Goal: Task Accomplishment & Management: Manage account settings

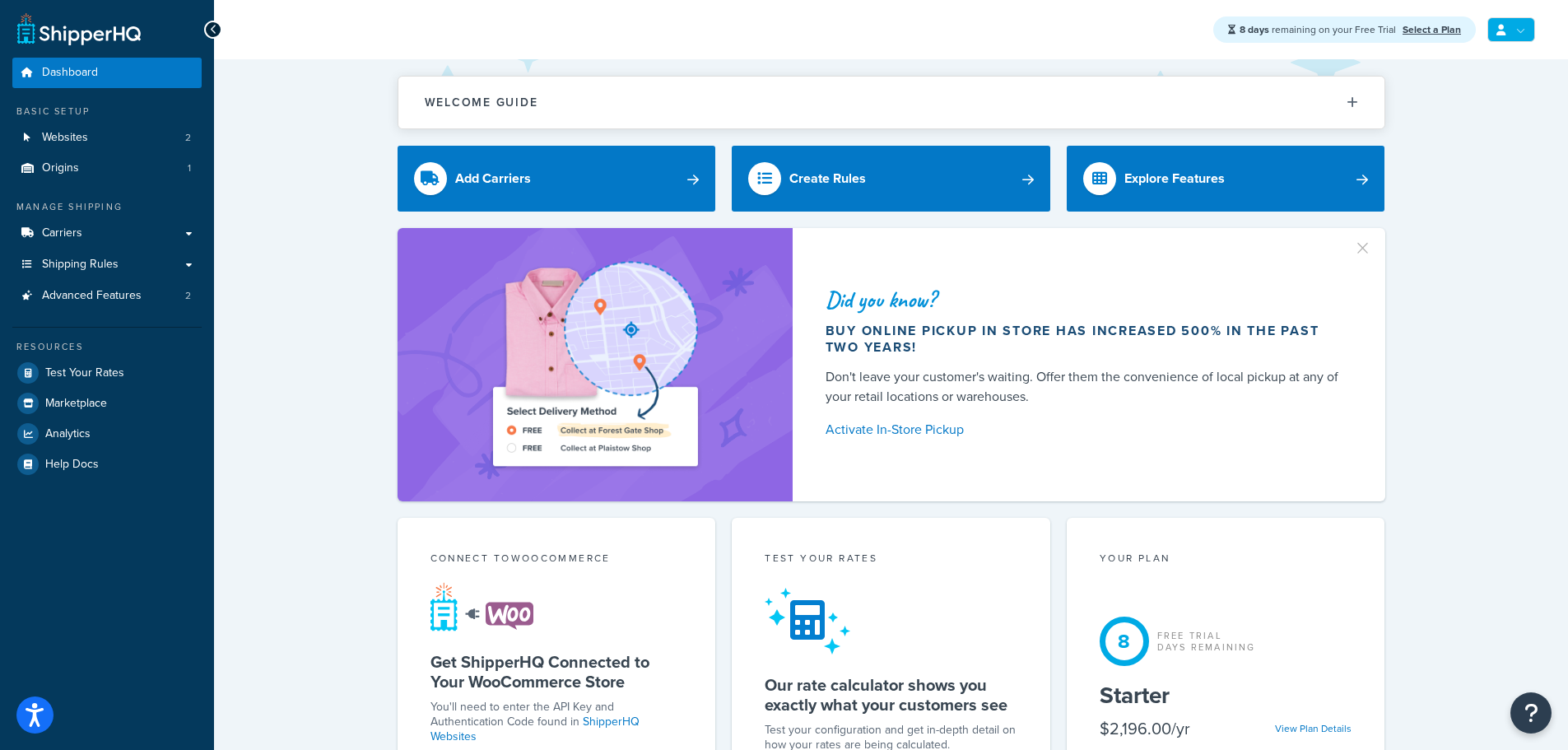
click at [1507, 31] on link at bounding box center [1512, 30] width 48 height 25
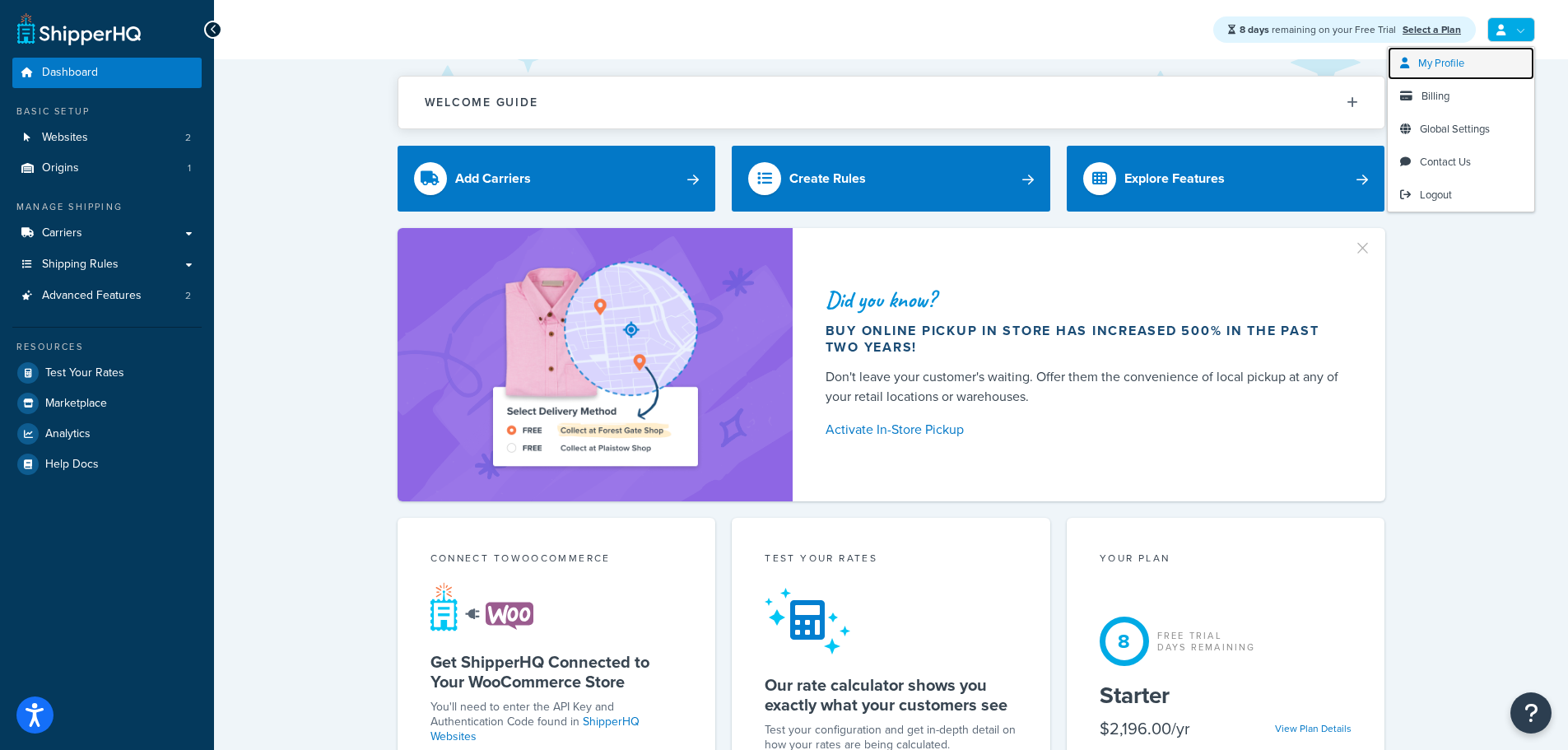
click at [1481, 56] on link "My Profile" at bounding box center [1461, 63] width 146 height 33
click at [1437, 97] on span "Billing" at bounding box center [1436, 96] width 28 height 16
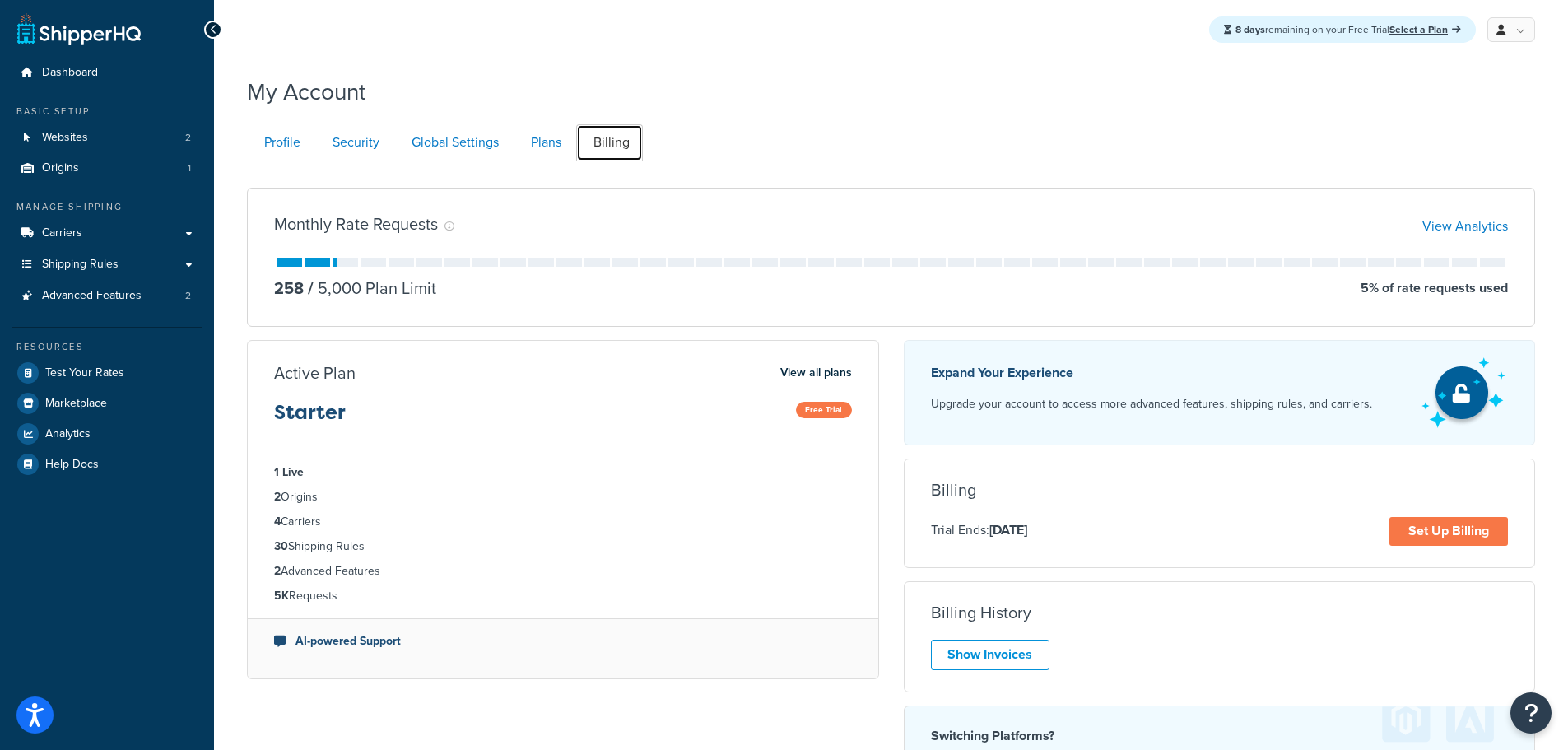
click at [578, 141] on link "Billing" at bounding box center [610, 143] width 67 height 37
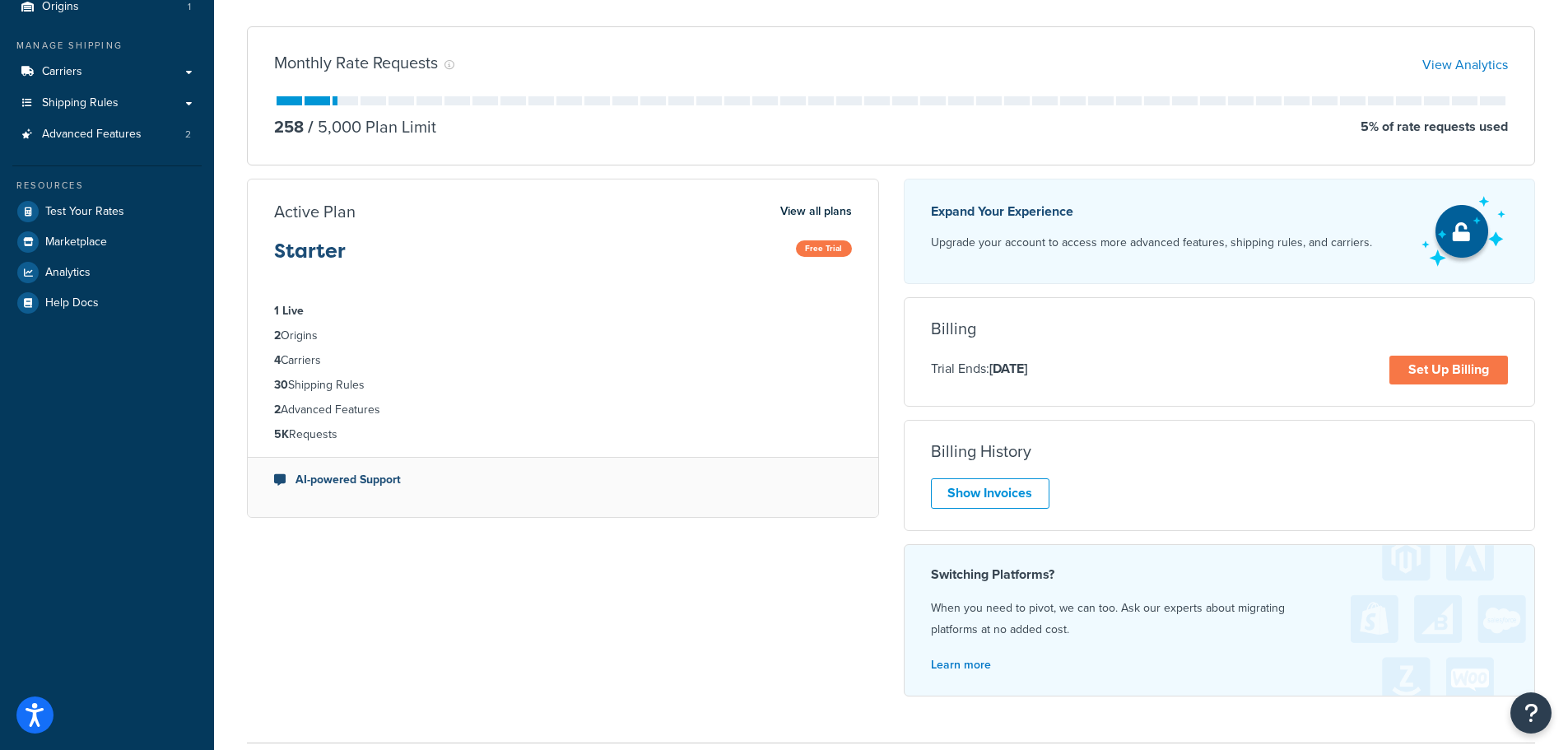
click at [548, 146] on div "Monthly Rate Requests View Analytics 258 / 5,000 Plan Limit 5 % of rate request…" at bounding box center [891, 96] width 1288 height 139
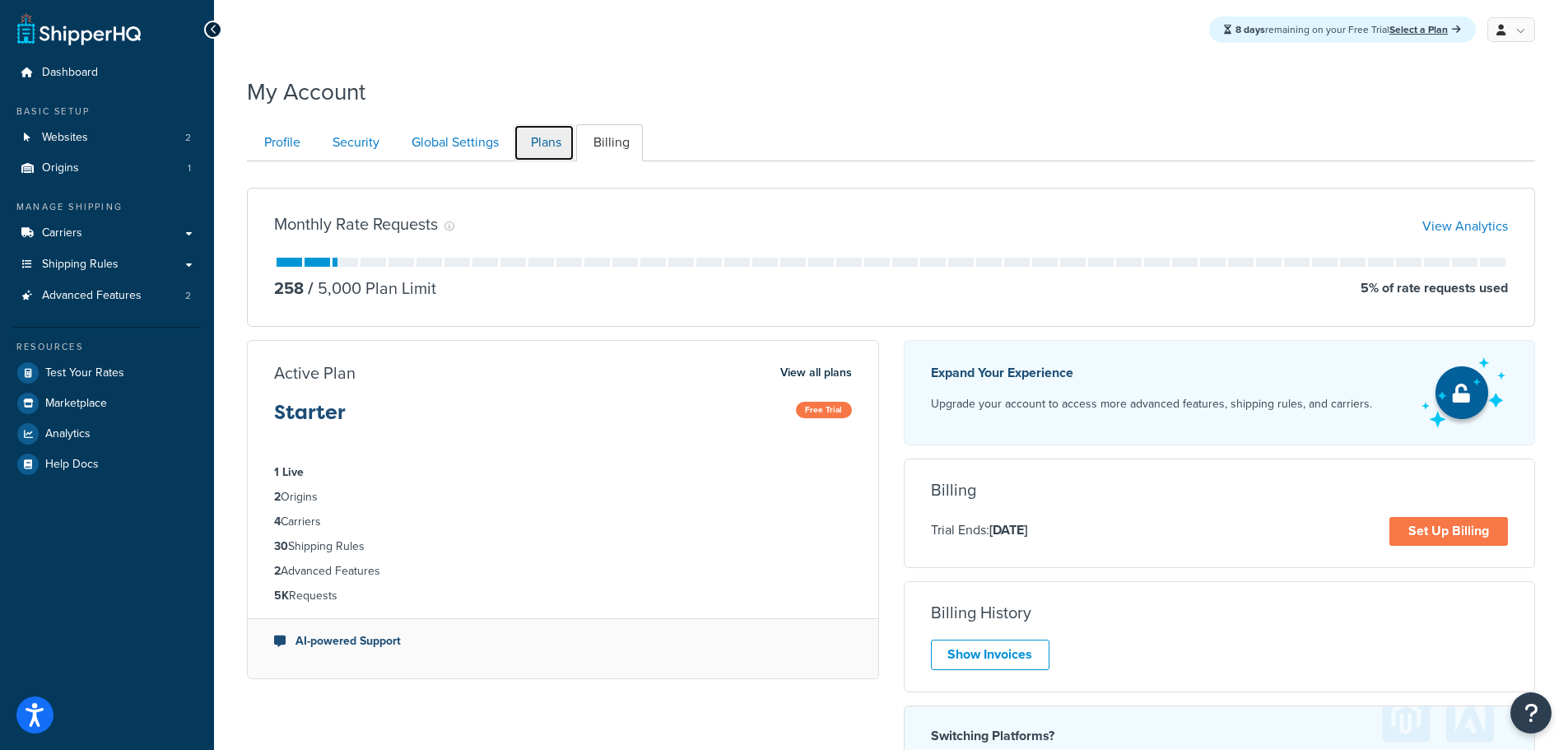
click at [551, 144] on link "Plans" at bounding box center [544, 143] width 61 height 37
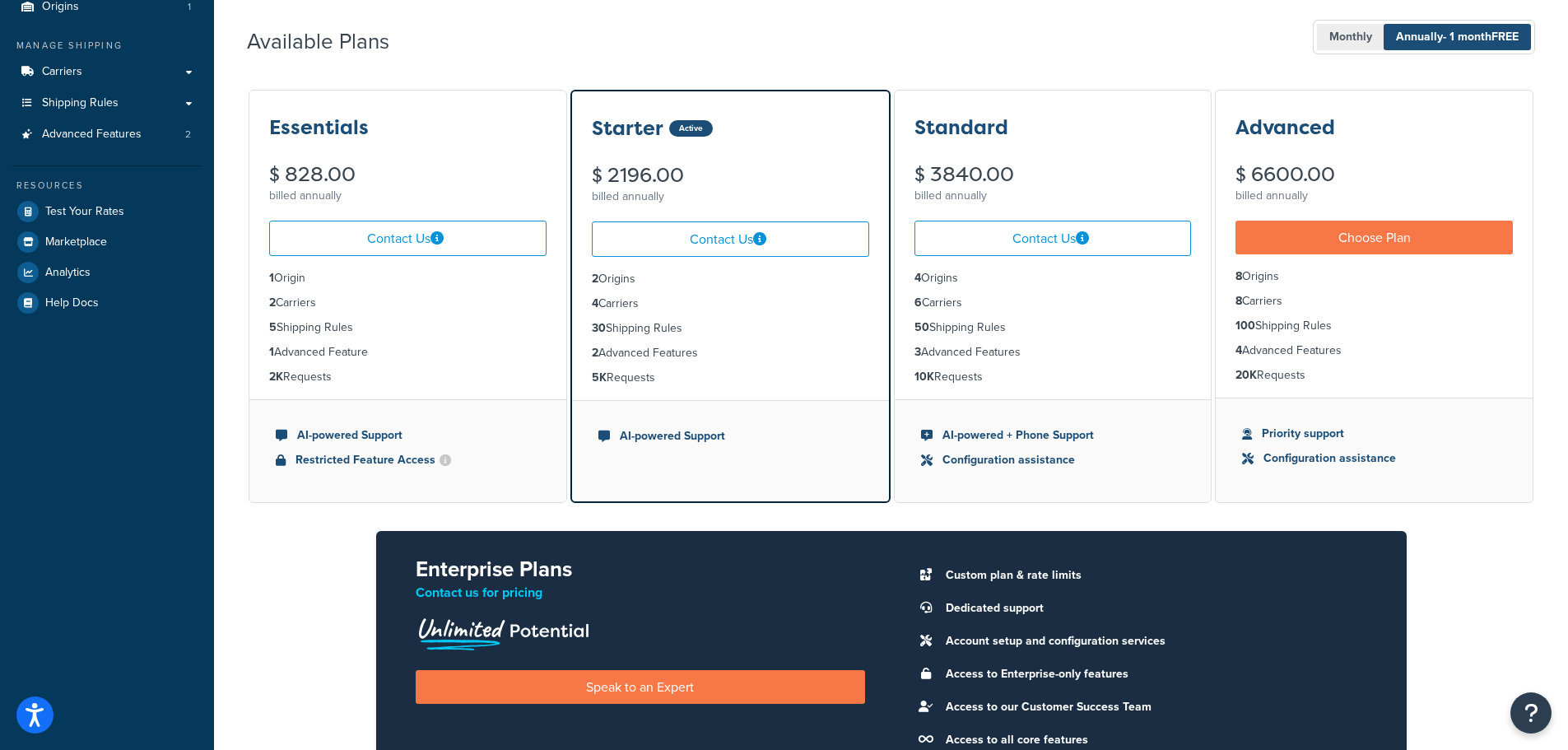
click at [1354, 50] on span "Monthly" at bounding box center [1351, 37] width 68 height 26
click at [1432, 48] on span "Annually - 1 month FREE" at bounding box center [1457, 37] width 147 height 26
click at [1098, 29] on div "Available Plans Monthly Annually - 1 month FREE" at bounding box center [891, 37] width 1288 height 49
